Goal: Communication & Community: Answer question/provide support

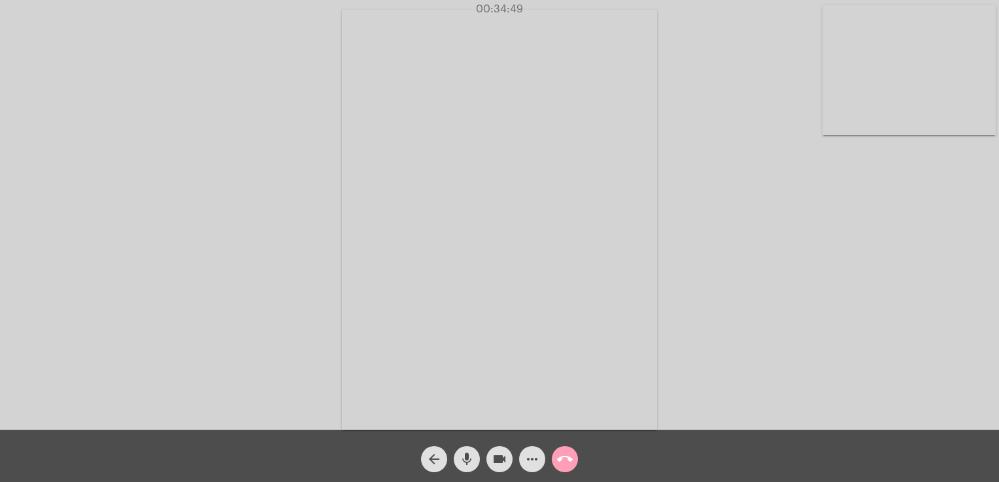
click at [565, 450] on span "call_end" at bounding box center [565, 459] width 16 height 26
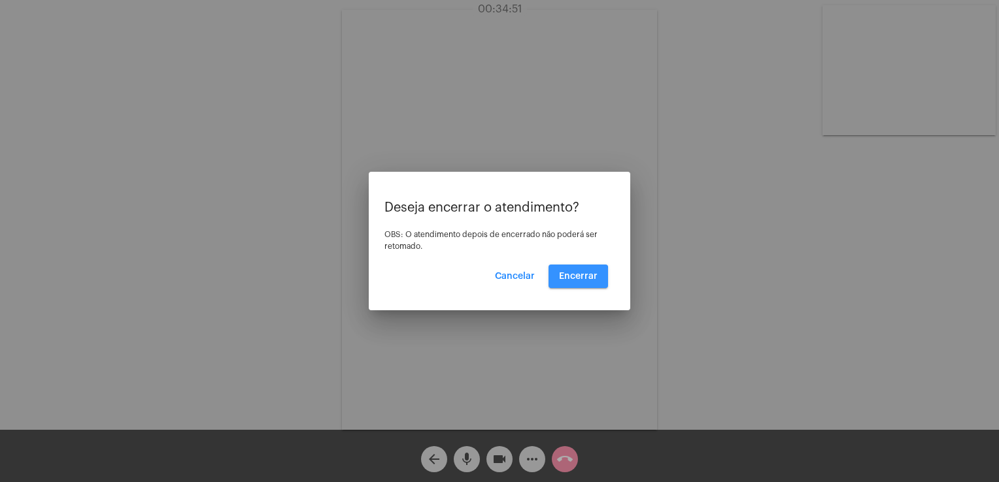
click at [553, 281] on button "Encerrar" at bounding box center [577, 277] width 59 height 24
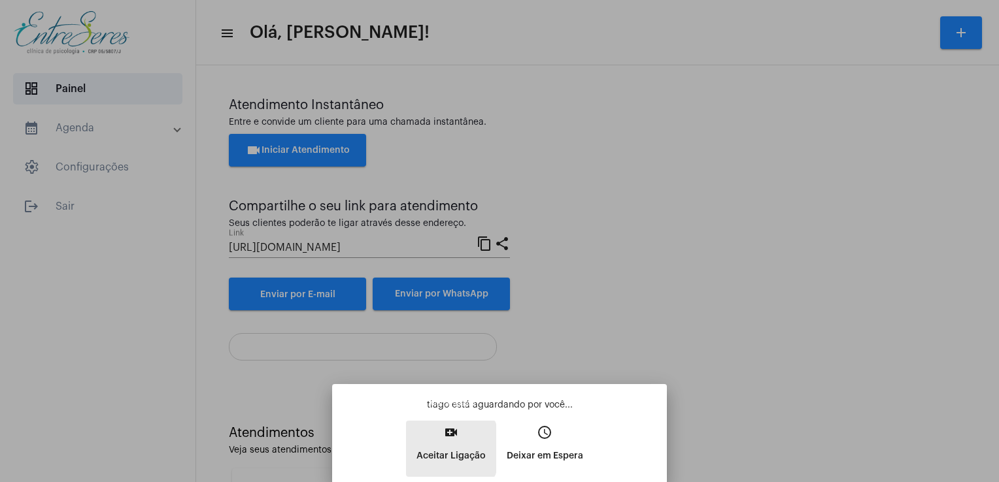
click at [433, 449] on p "Aceitar Ligação" at bounding box center [450, 456] width 69 height 24
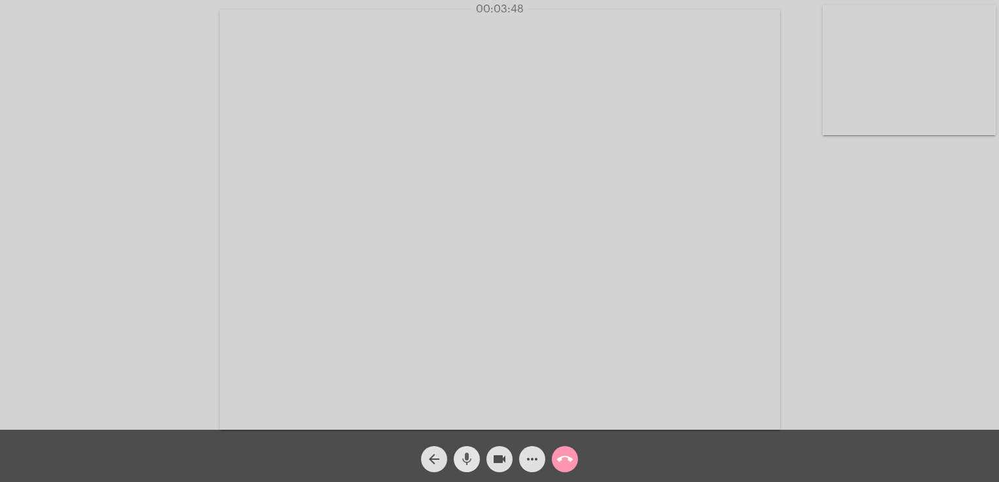
click at [468, 459] on mat-icon "mic" at bounding box center [467, 460] width 16 height 16
click at [468, 459] on mat-icon "mic_off" at bounding box center [467, 460] width 16 height 16
click at [468, 459] on mat-icon "mic" at bounding box center [467, 460] width 16 height 16
click at [468, 459] on mat-icon "mic_off" at bounding box center [467, 460] width 16 height 16
click at [468, 459] on mat-icon "mic" at bounding box center [467, 460] width 16 height 16
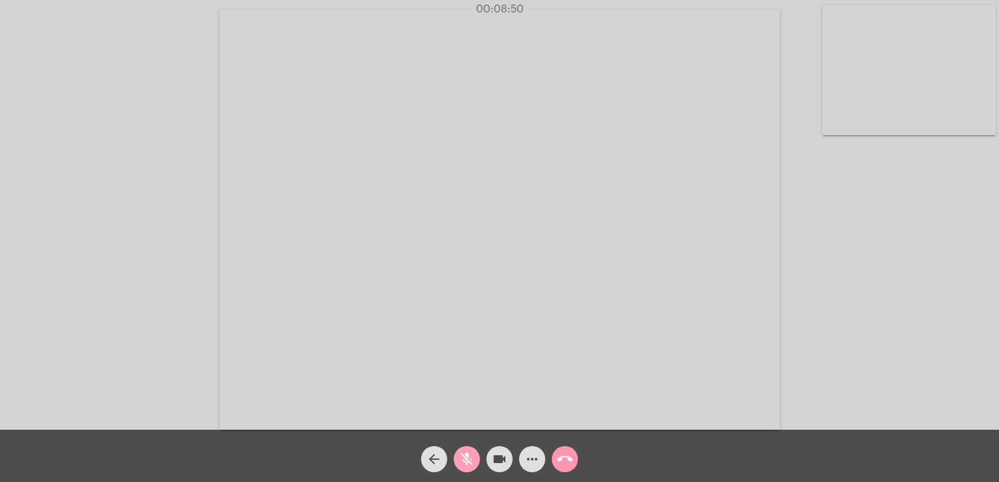
click at [468, 459] on mat-icon "mic_off" at bounding box center [467, 460] width 16 height 16
